Goal: Check status: Check status

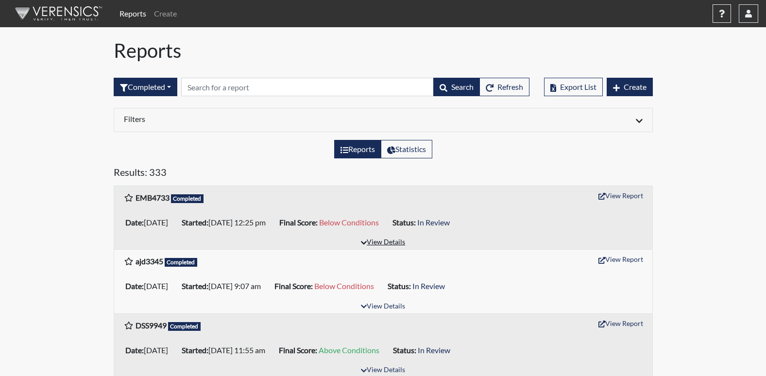
click at [368, 246] on button "View Details" at bounding box center [383, 242] width 53 height 13
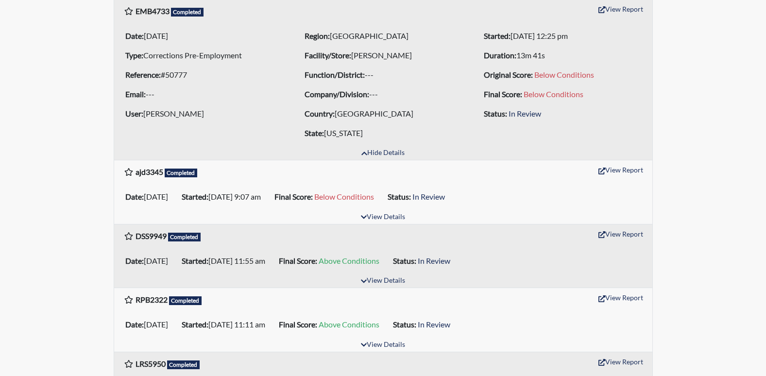
scroll to position [102, 0]
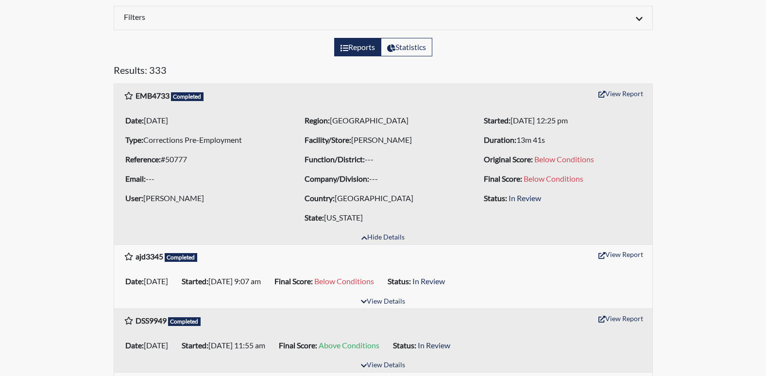
click at [137, 260] on b "ajd3345" at bounding box center [150, 256] width 28 height 9
click at [147, 257] on b "ajd3345" at bounding box center [150, 256] width 28 height 9
copy div "ajd3345 Completed View Report"
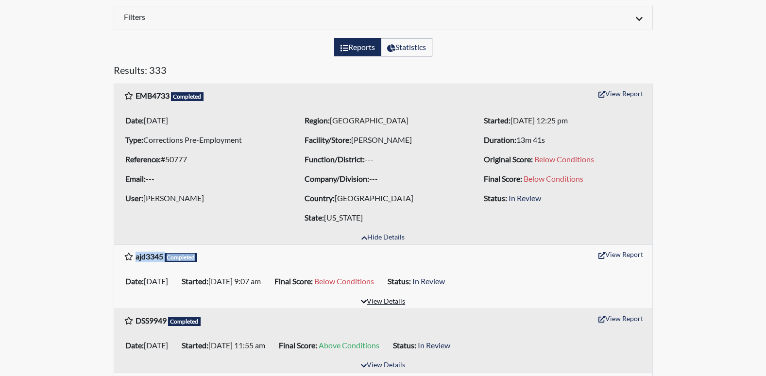
click at [398, 300] on button "View Details" at bounding box center [383, 301] width 53 height 13
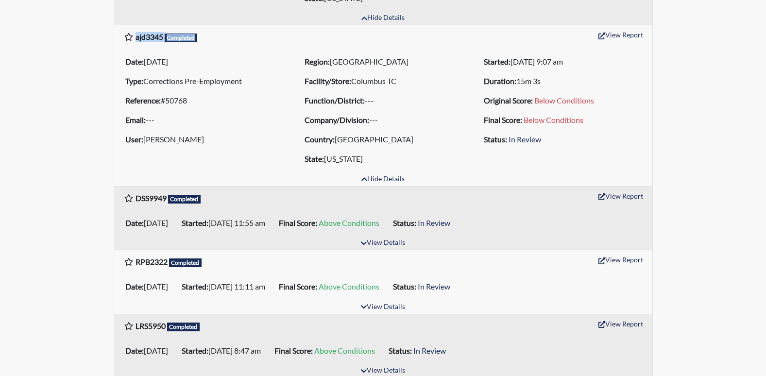
scroll to position [366, 0]
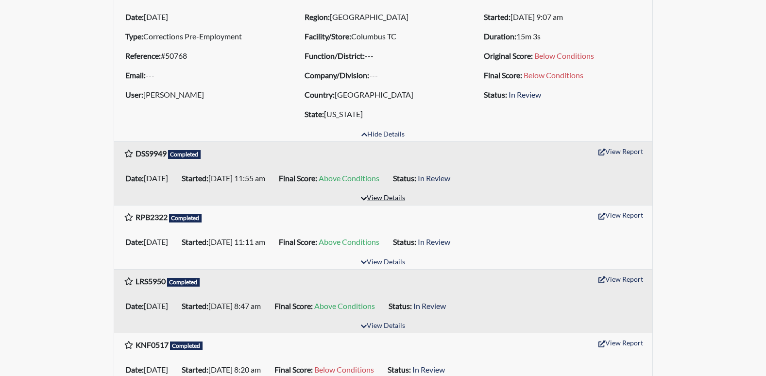
click at [365, 195] on icon "button" at bounding box center [364, 198] width 6 height 7
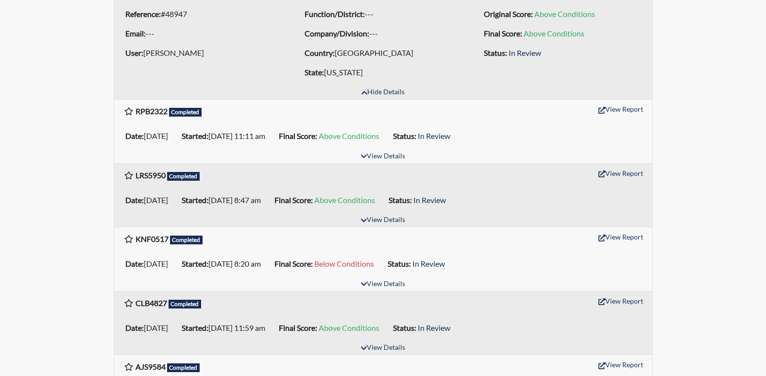
scroll to position [572, 0]
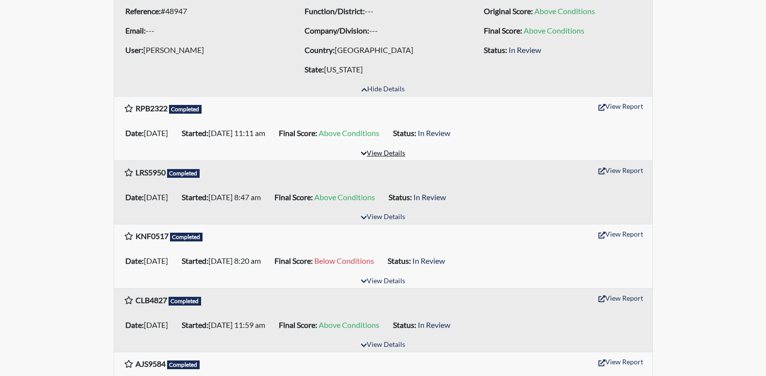
click at [392, 151] on button "View Details" at bounding box center [383, 153] width 53 height 13
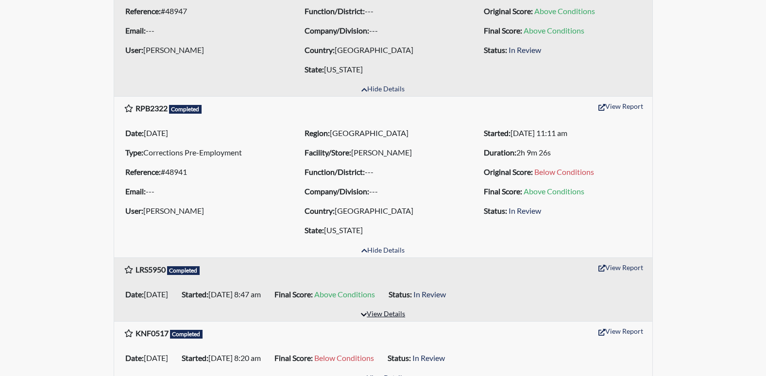
click at [393, 315] on button "View Details" at bounding box center [383, 314] width 53 height 13
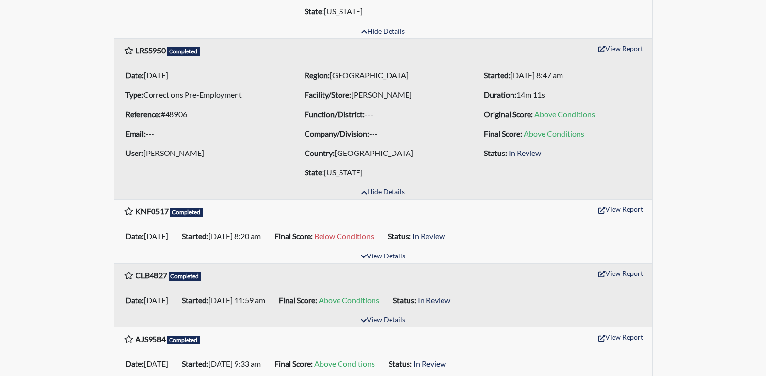
scroll to position [868, 0]
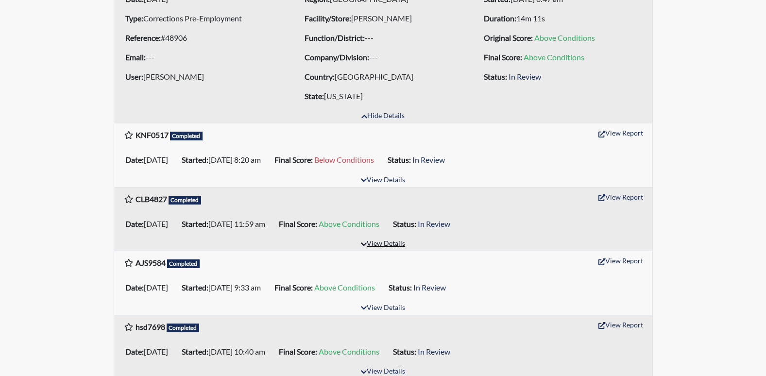
click at [405, 246] on button "View Details" at bounding box center [383, 244] width 53 height 13
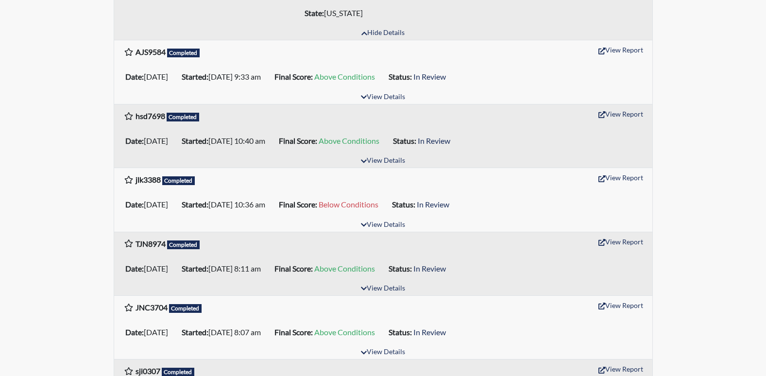
scroll to position [1278, 0]
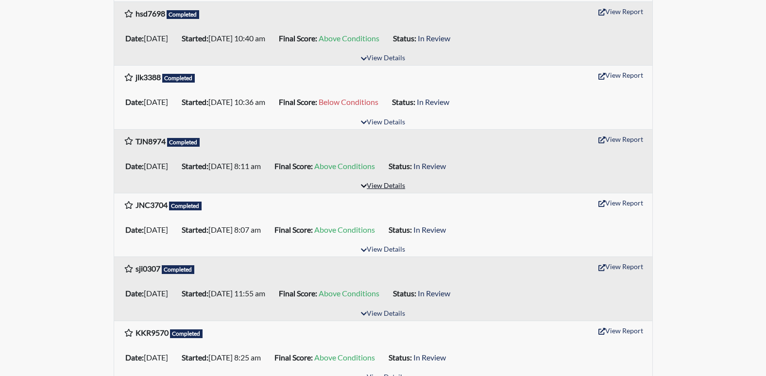
click at [371, 182] on button "View Details" at bounding box center [383, 186] width 53 height 13
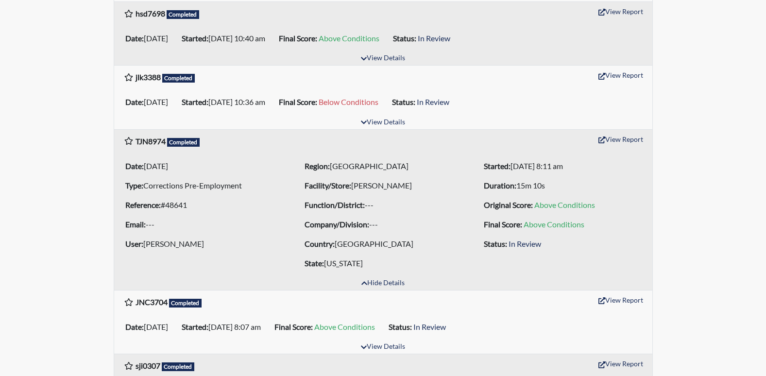
scroll to position [1436, 0]
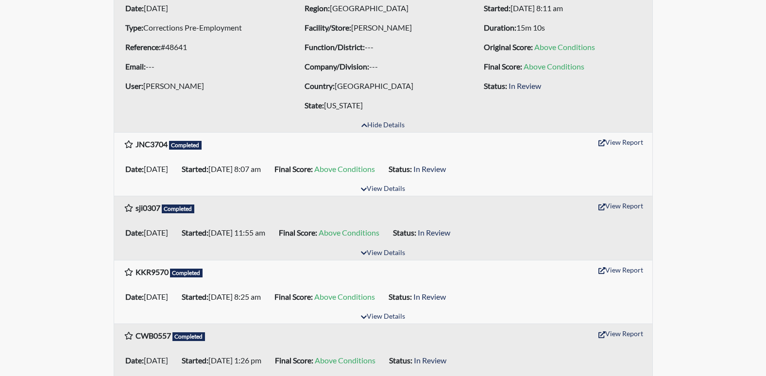
click at [398, 245] on div "Date: [DATE] Started: [DATE] 11:55 am Final Score: Above Conditions Status: In …" at bounding box center [383, 232] width 538 height 27
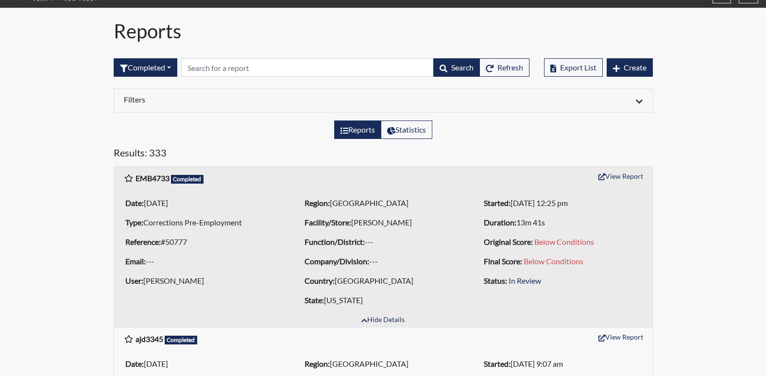
scroll to position [0, 0]
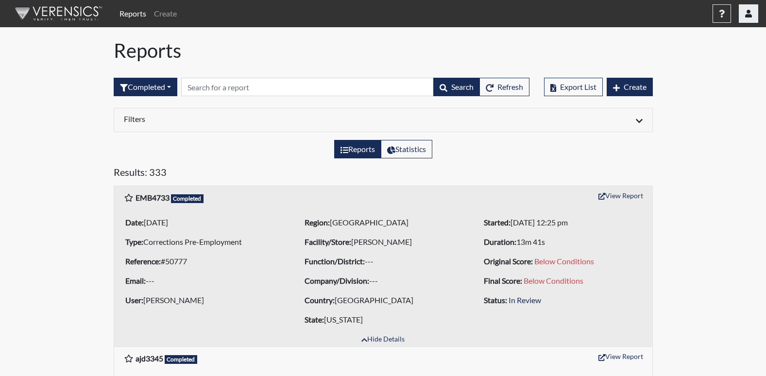
click at [745, 11] on icon "button" at bounding box center [748, 14] width 7 height 8
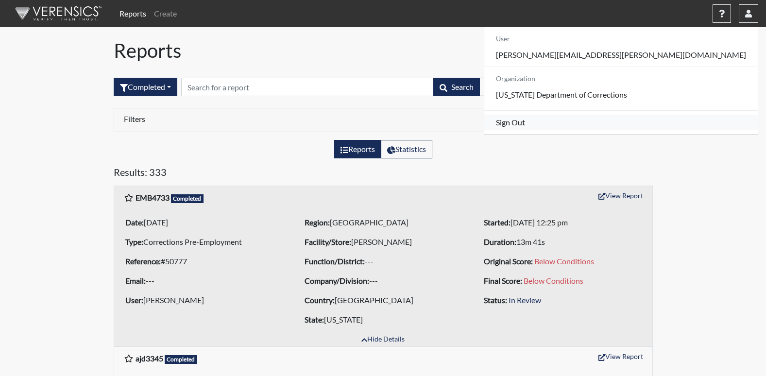
click at [693, 130] on link "Sign Out" at bounding box center [621, 123] width 274 height 16
